Goal: Task Accomplishment & Management: Manage account settings

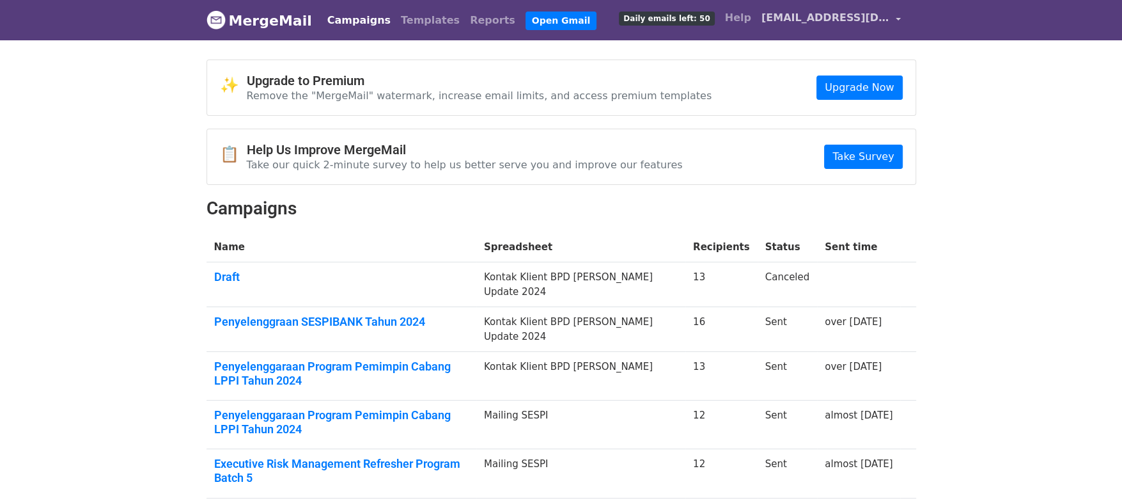
click at [899, 24] on link "[EMAIL_ADDRESS][DOMAIN_NAME]" at bounding box center [832, 20] width 150 height 30
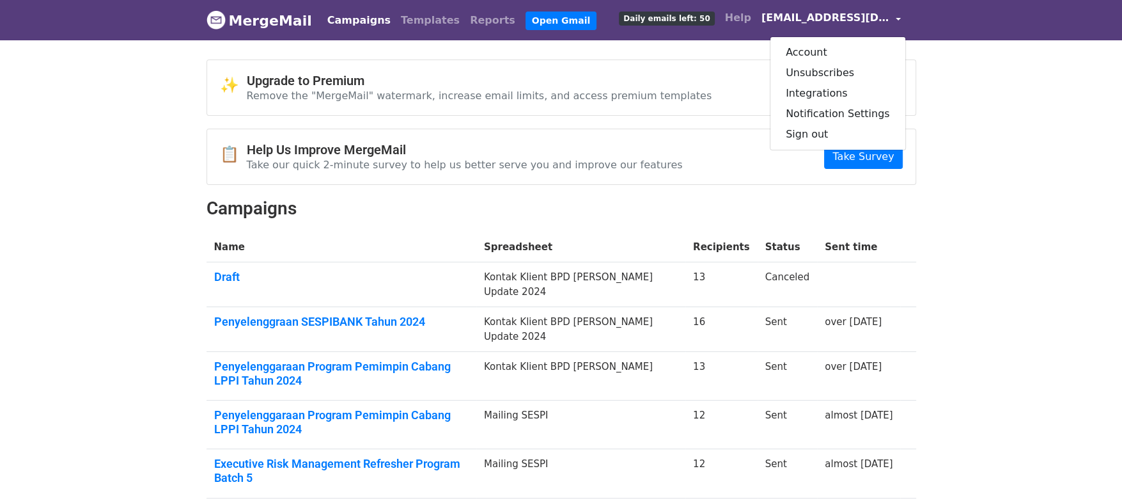
click at [1026, 95] on body "MergeMail Campaigns Templates Reports Open Gmail Daily emails left: 50 Help [EM…" at bounding box center [561, 399] width 1122 height 798
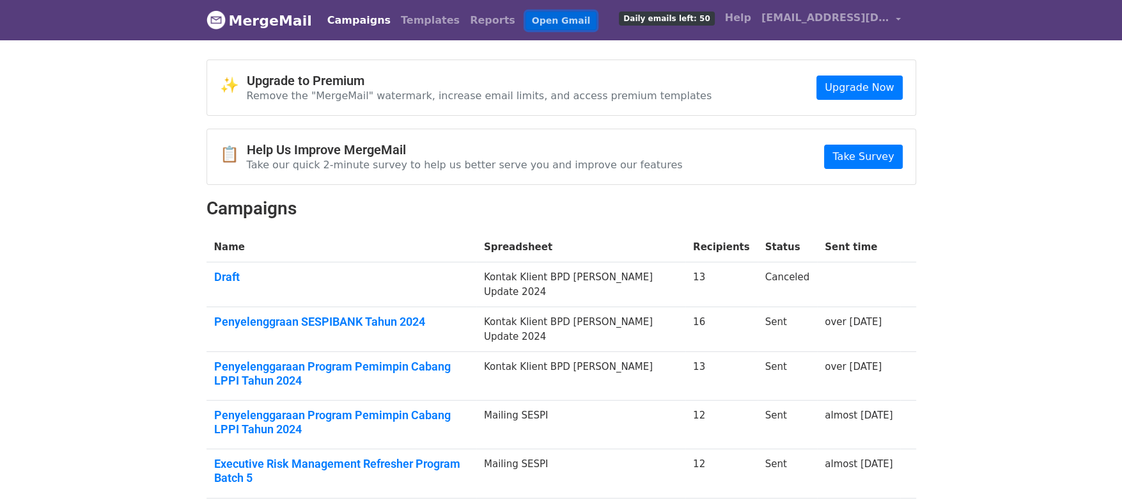
click at [526, 13] on link "Open Gmail" at bounding box center [561, 21] width 71 height 19
click at [884, 26] on link "[EMAIL_ADDRESS][DOMAIN_NAME]" at bounding box center [832, 20] width 150 height 30
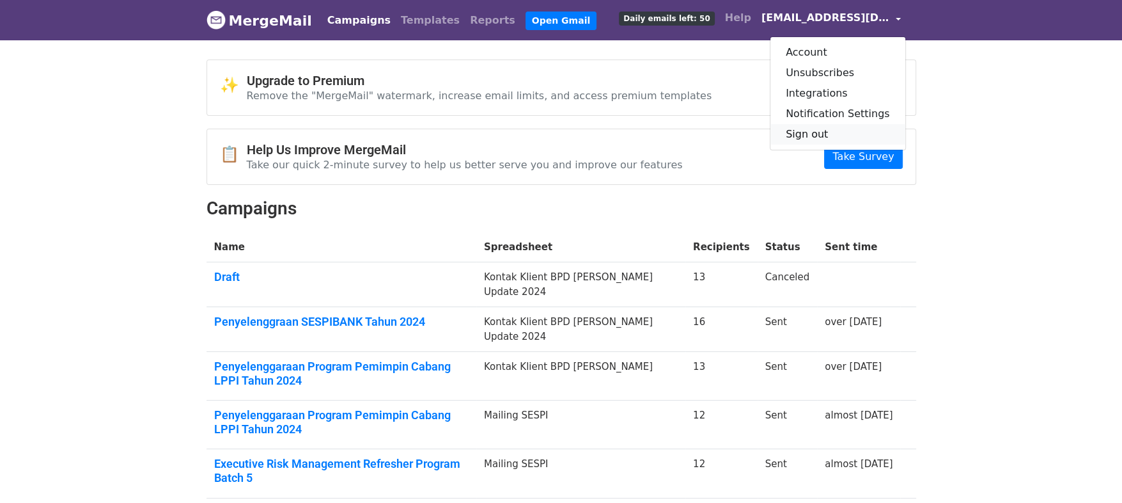
click at [840, 130] on link "Sign out" at bounding box center [838, 134] width 135 height 20
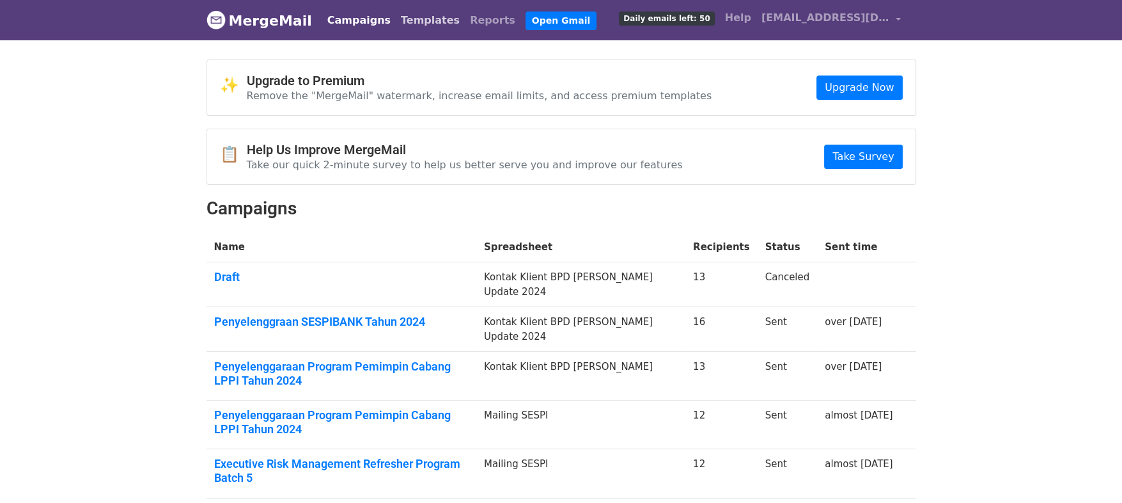
click at [419, 20] on link "Templates" at bounding box center [430, 21] width 69 height 26
